Goal: Transaction & Acquisition: Book appointment/travel/reservation

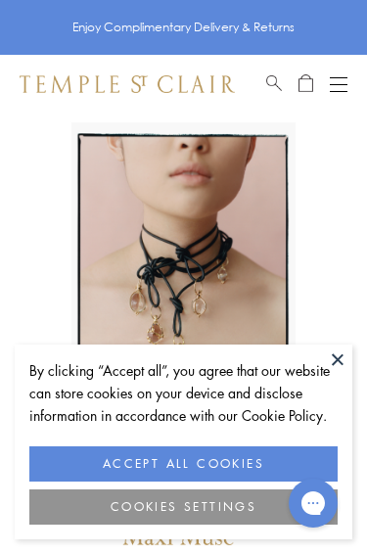
click at [265, 460] on button "ACCEPT ALL COOKIES" at bounding box center [183, 463] width 308 height 35
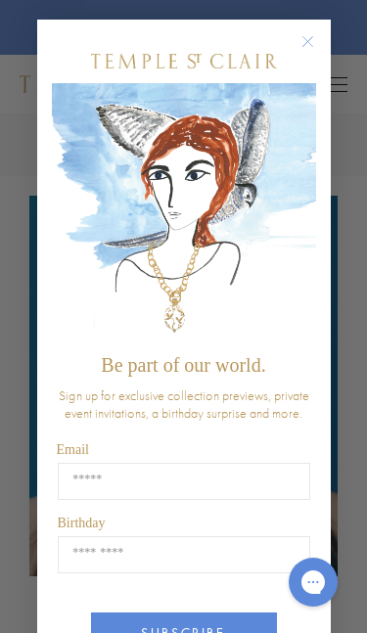
click at [310, 45] on circle "Close dialog" at bounding box center [306, 41] width 23 height 23
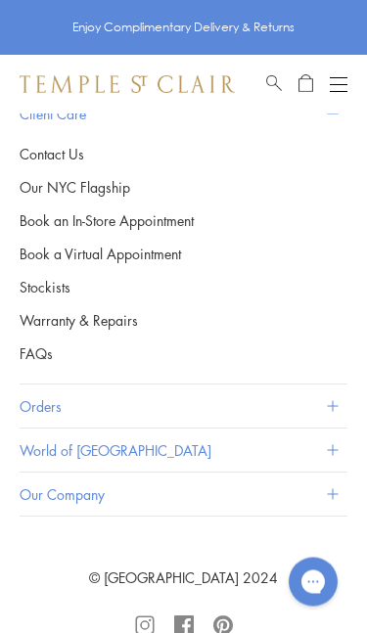
scroll to position [3670, 0]
click at [335, 428] on button "World of [GEOGRAPHIC_DATA]" at bounding box center [181, 449] width 323 height 43
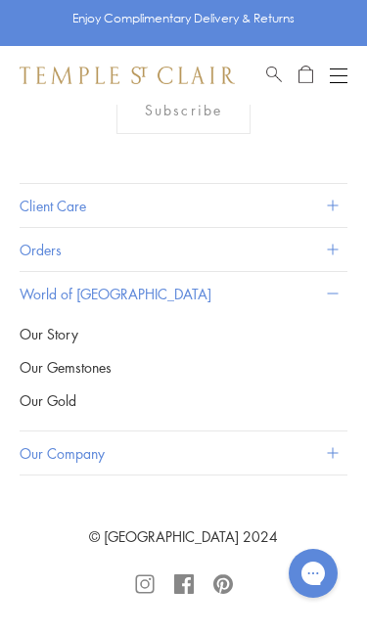
scroll to position [3537, 0]
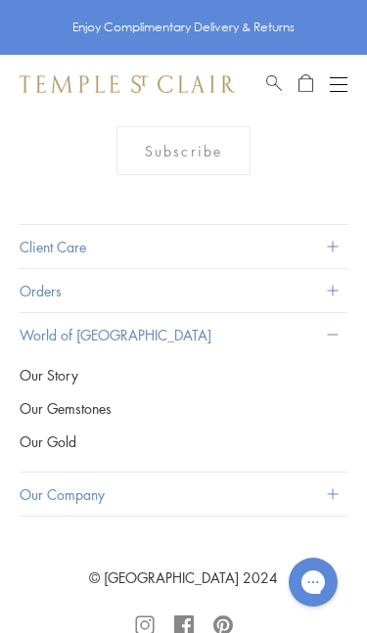
click at [344, 81] on button "Open navigation" at bounding box center [339, 83] width 18 height 23
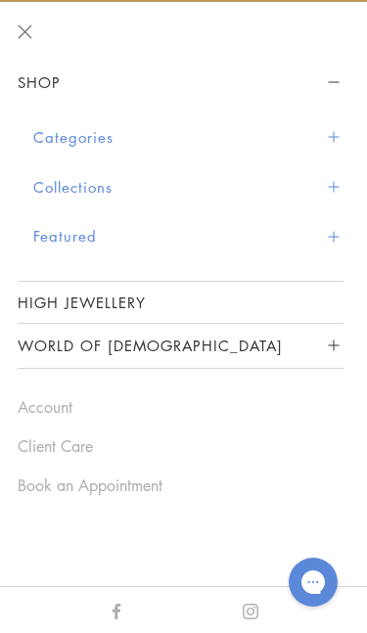
click at [341, 128] on button "Categories" at bounding box center [188, 137] width 310 height 50
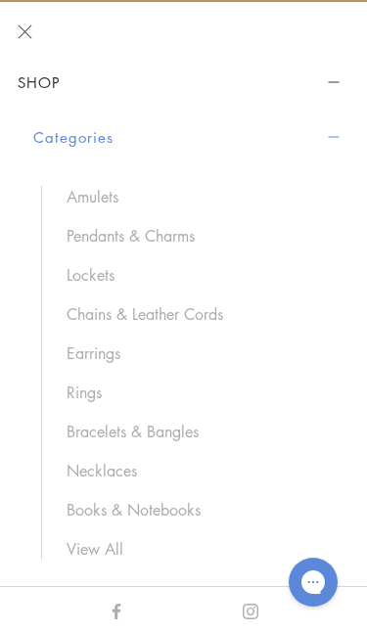
click at [110, 344] on link "Earrings" at bounding box center [195, 353] width 257 height 22
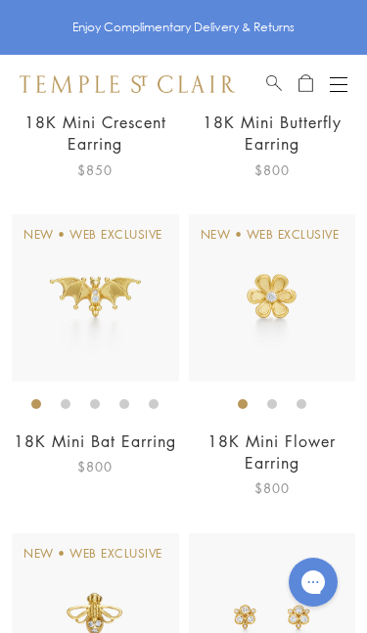
scroll to position [392, 0]
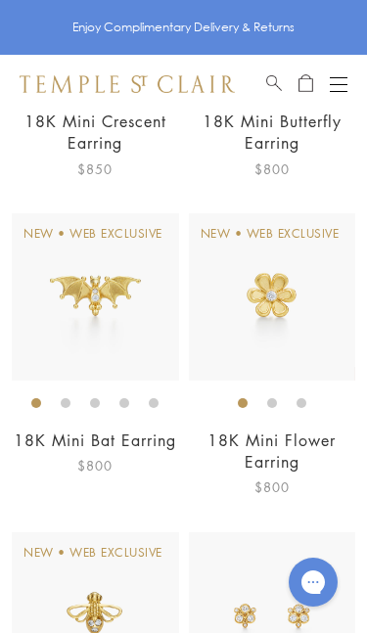
click at [304, 324] on img at bounding box center [271, 296] width 167 height 167
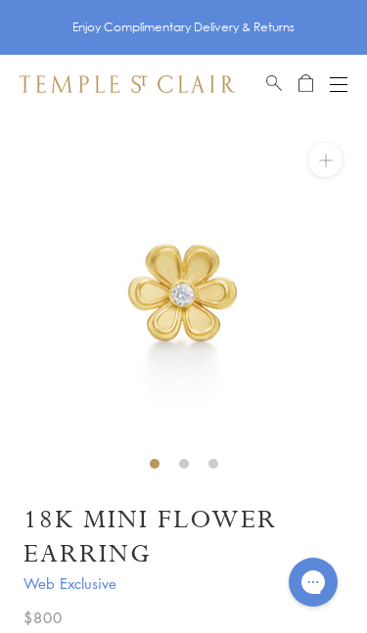
click at [341, 88] on button "Open navigation" at bounding box center [339, 83] width 18 height 23
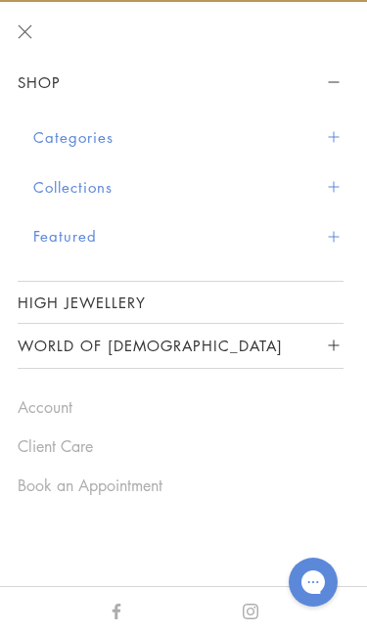
click at [158, 474] on link "Book an Appointment" at bounding box center [181, 485] width 326 height 22
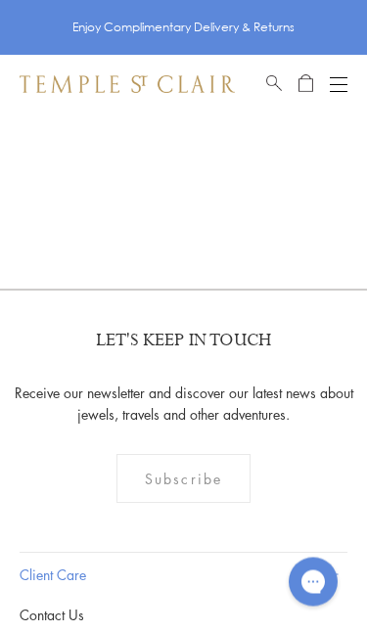
scroll to position [576, 0]
